Goal: Information Seeking & Learning: Learn about a topic

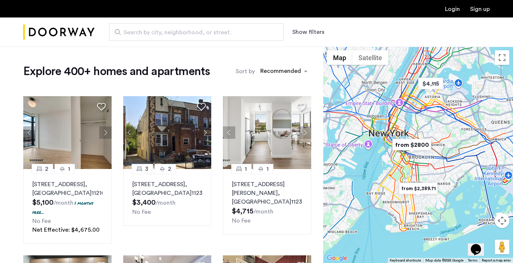
click at [425, 155] on div at bounding box center [418, 155] width 190 height 216
click at [409, 136] on img "from $2800" at bounding box center [411, 144] width 45 height 16
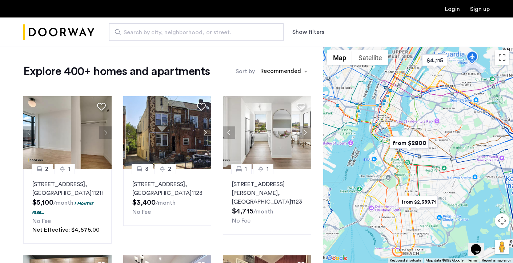
click at [409, 136] on img "from $2800" at bounding box center [409, 143] width 45 height 16
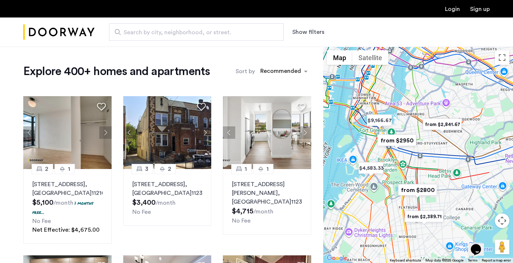
click at [389, 130] on div "To navigate, press the arrow keys." at bounding box center [418, 155] width 190 height 216
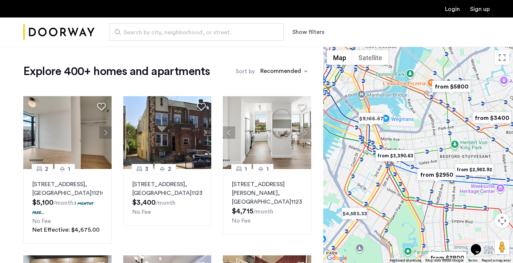
click at [409, 172] on div "To navigate, press the arrow keys." at bounding box center [418, 155] width 190 height 216
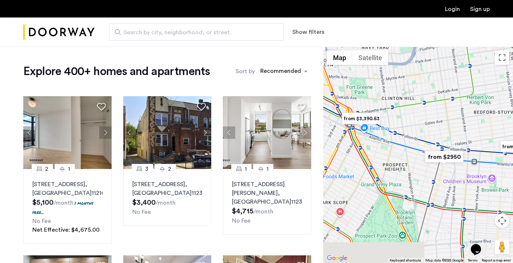
drag, startPoint x: 412, startPoint y: 173, endPoint x: 387, endPoint y: 139, distance: 42.2
click at [387, 139] on div "To navigate, press the arrow keys." at bounding box center [418, 155] width 190 height 216
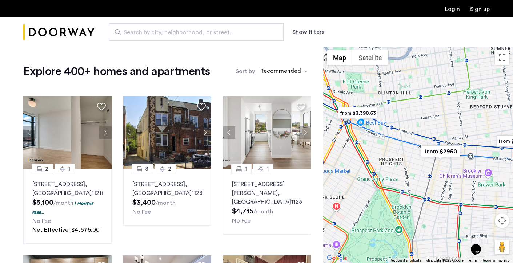
click at [400, 164] on div "To navigate, press the arrow keys." at bounding box center [418, 155] width 190 height 216
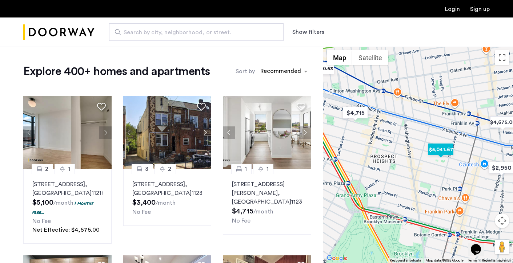
click at [441, 151] on img "$5,041.67" at bounding box center [440, 149] width 31 height 16
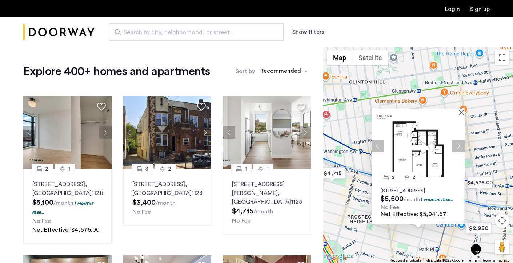
scroll to position [3, 0]
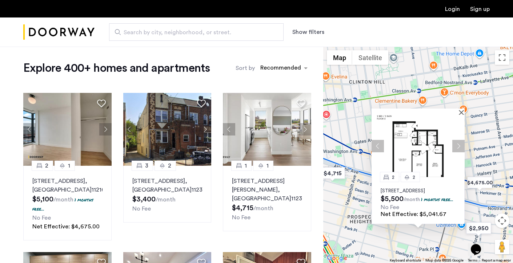
click at [420, 186] on div "2 [GEOGRAPHIC_DATA][STREET_ADDRESS] $5,500 /month 1 months free... No Fee Net E…" at bounding box center [418, 200] width 93 height 47
click at [416, 188] on p "[STREET_ADDRESS]" at bounding box center [418, 191] width 75 height 6
click at [308, 128] on button "Next apartment" at bounding box center [305, 129] width 12 height 12
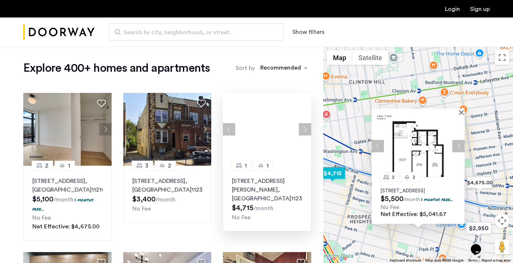
click at [307, 129] on button "Next apartment" at bounding box center [305, 129] width 12 height 12
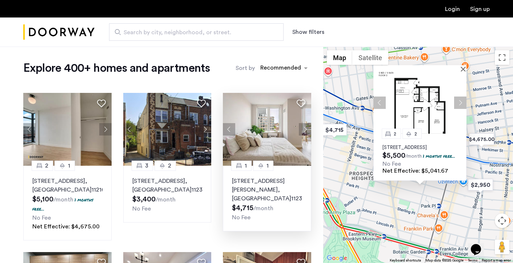
drag, startPoint x: 355, startPoint y: 218, endPoint x: 356, endPoint y: 174, distance: 44.0
click at [356, 174] on div "2 [GEOGRAPHIC_DATA][STREET_ADDRESS] $5,500 /month 1 months free... No Fee Net E…" at bounding box center [418, 155] width 190 height 216
click at [460, 65] on div at bounding box center [417, 68] width 88 height 6
click at [462, 66] on button "Close" at bounding box center [464, 68] width 5 height 5
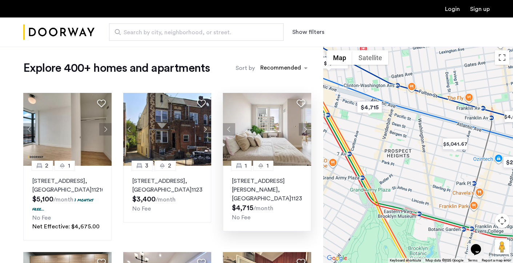
drag, startPoint x: 423, startPoint y: 192, endPoint x: 459, endPoint y: 167, distance: 43.5
click at [459, 167] on div at bounding box center [418, 155] width 190 height 216
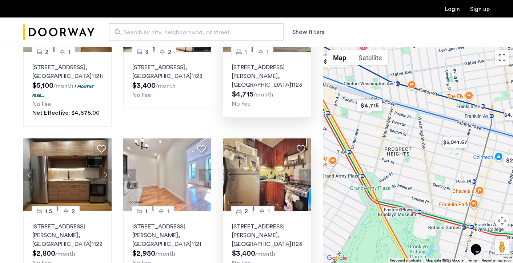
scroll to position [0, 0]
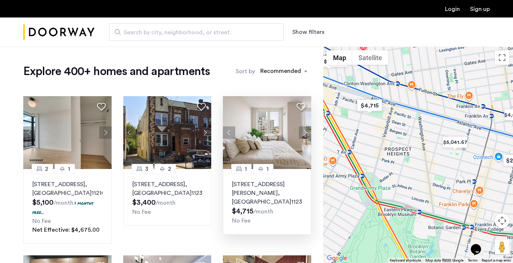
click at [456, 163] on div at bounding box center [418, 155] width 190 height 216
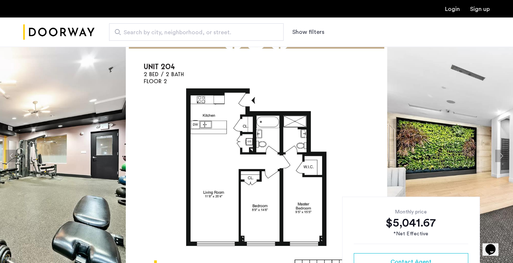
click at [498, 156] on button "Next apartment" at bounding box center [501, 155] width 12 height 12
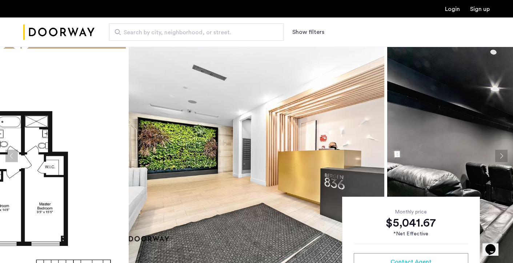
click at [498, 156] on button "Next apartment" at bounding box center [501, 155] width 12 height 12
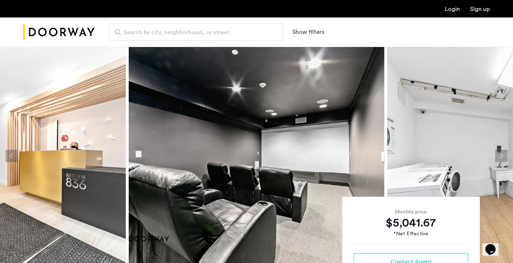
click at [498, 156] on button "Next apartment" at bounding box center [501, 155] width 12 height 12
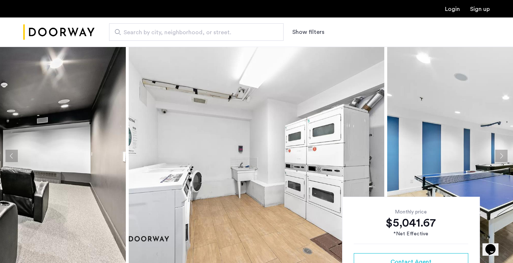
click at [498, 156] on button "Next apartment" at bounding box center [501, 155] width 12 height 12
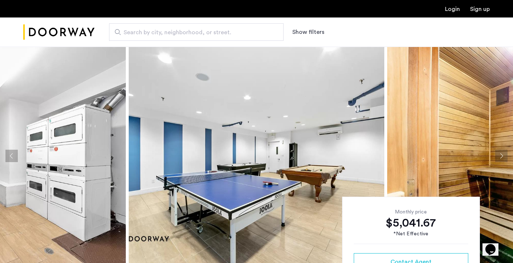
click at [498, 156] on button "Next apartment" at bounding box center [501, 155] width 12 height 12
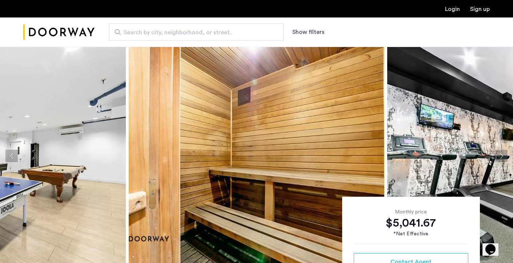
click at [499, 156] on button "Next apartment" at bounding box center [501, 155] width 12 height 12
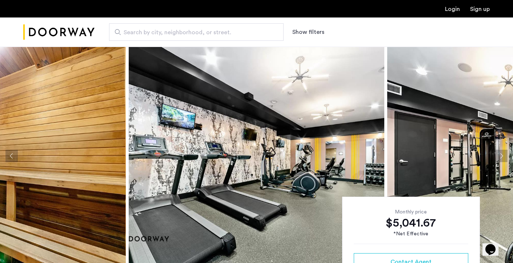
click at [501, 157] on button "Next apartment" at bounding box center [501, 155] width 12 height 12
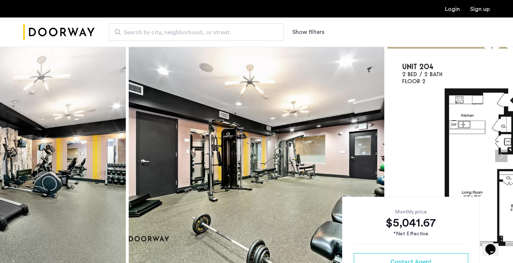
click at [501, 157] on button "Next apartment" at bounding box center [501, 155] width 12 height 12
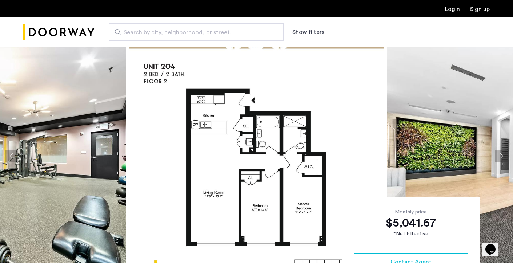
click at [501, 157] on button "Next apartment" at bounding box center [501, 155] width 12 height 12
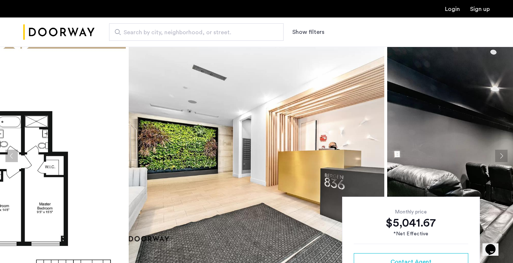
click at [501, 157] on button "Next apartment" at bounding box center [501, 155] width 12 height 12
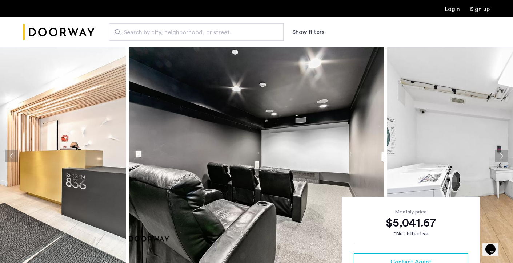
click at [501, 157] on button "Next apartment" at bounding box center [501, 155] width 12 height 12
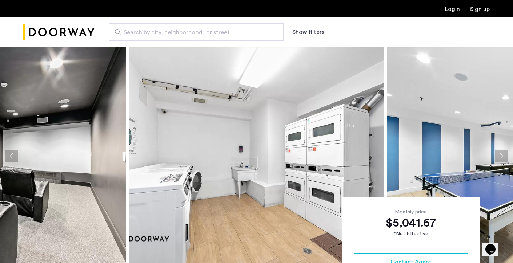
click at [501, 157] on button "Next apartment" at bounding box center [501, 155] width 12 height 12
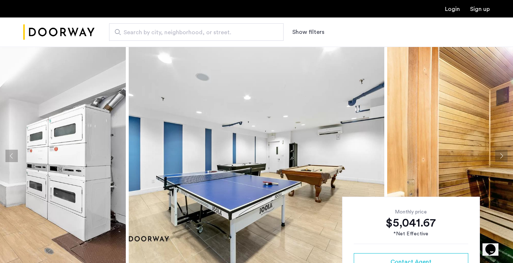
click at [501, 157] on button "Next apartment" at bounding box center [501, 155] width 12 height 12
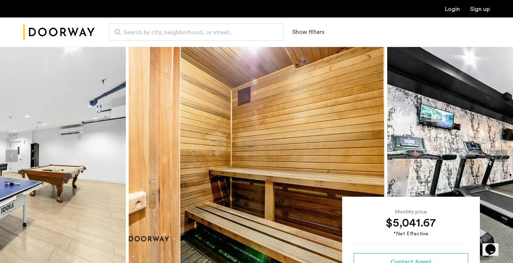
click at [501, 157] on button "Next apartment" at bounding box center [501, 155] width 12 height 12
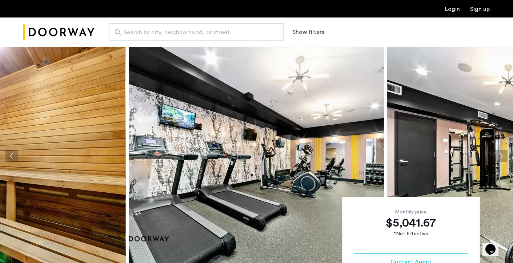
click at [501, 157] on button "Next apartment" at bounding box center [501, 155] width 12 height 12
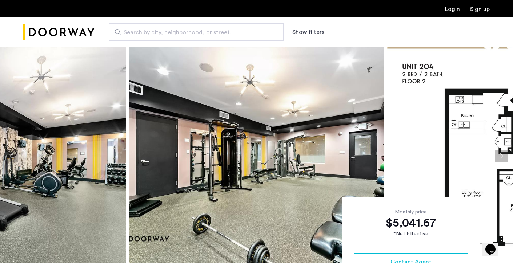
click at [501, 157] on button "Next apartment" at bounding box center [501, 155] width 12 height 12
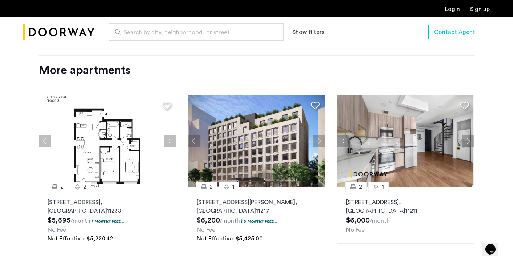
scroll to position [920, 0]
